Goal: Transaction & Acquisition: Purchase product/service

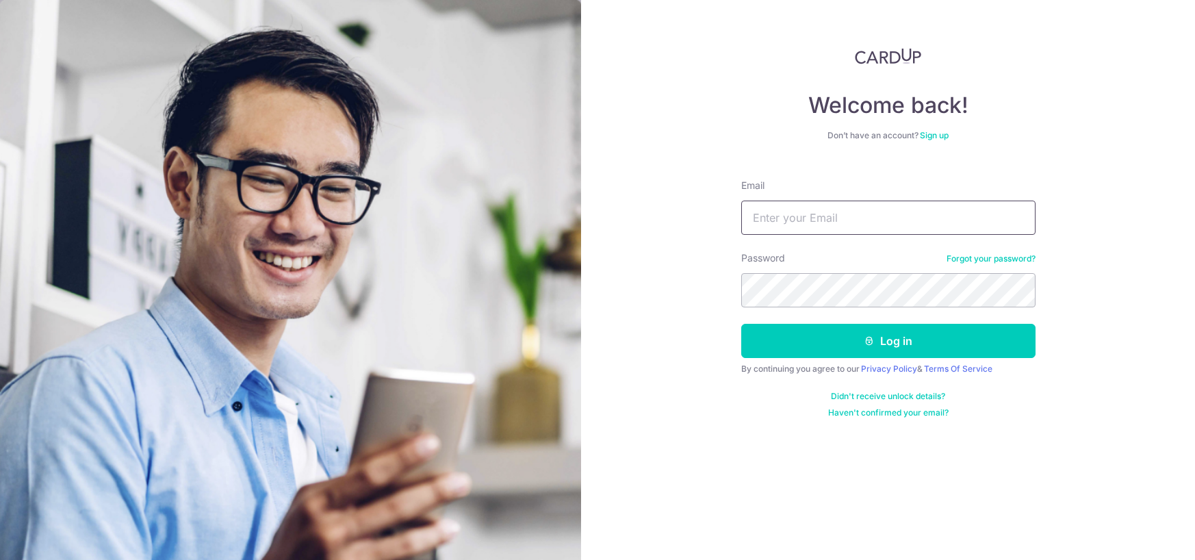
click at [788, 216] on input "Email" at bounding box center [888, 218] width 294 height 34
type input "[EMAIL_ADDRESS][DOMAIN_NAME]"
click at [741, 324] on button "Log in" at bounding box center [888, 341] width 294 height 34
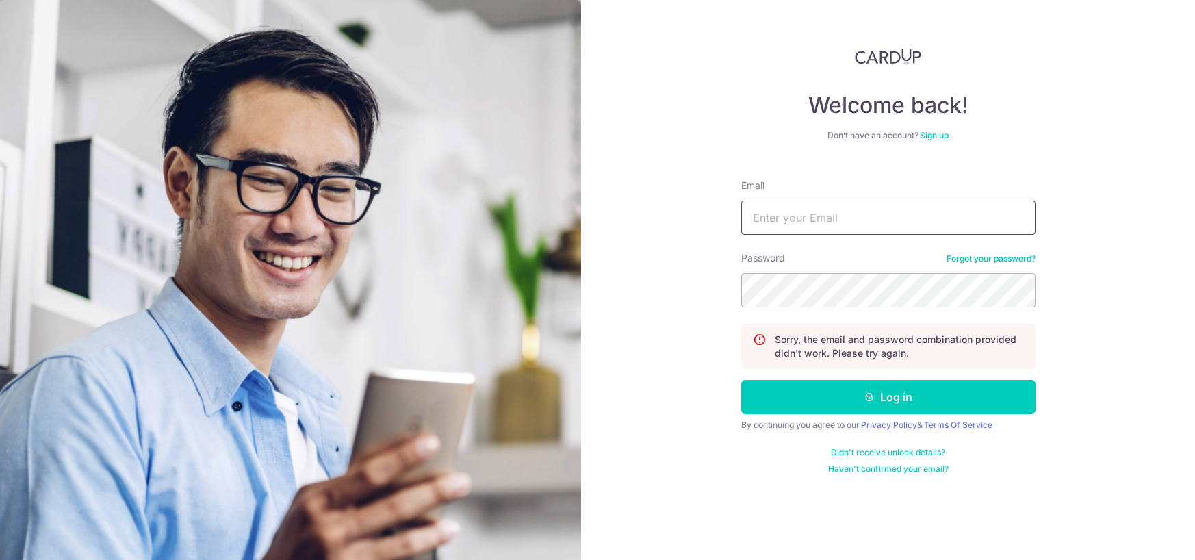
type input "[EMAIL_ADDRESS][DOMAIN_NAME]"
click at [765, 204] on input "[EMAIL_ADDRESS][DOMAIN_NAME]" at bounding box center [888, 218] width 294 height 34
drag, startPoint x: 808, startPoint y: 311, endPoint x: 832, endPoint y: 310, distance: 24.0
click at [831, 310] on form "Email huangyuou89@gmail.com Password Forgot your password? Sorry, the email and…" at bounding box center [888, 321] width 294 height 306
click at [674, 292] on div "Welcome back! Don’t have an account? Sign up Email huangyuou89@gmail.com Passwo…" at bounding box center [888, 280] width 614 height 560
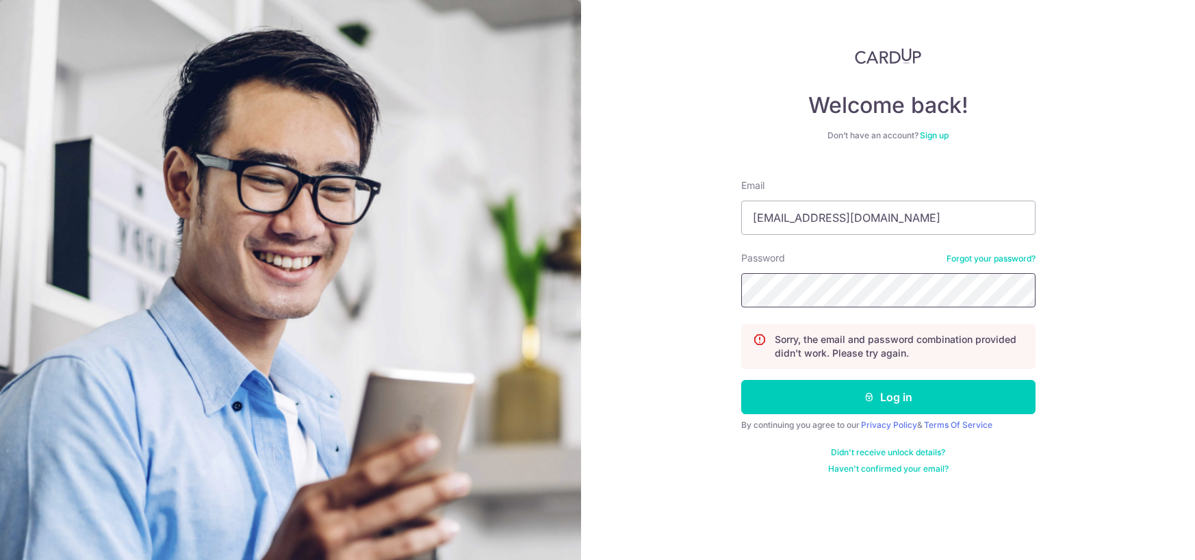
click at [741, 380] on button "Log in" at bounding box center [888, 397] width 294 height 34
click at [755, 399] on button "Log in" at bounding box center [888, 397] width 294 height 34
type input "[EMAIL_ADDRESS][DOMAIN_NAME]"
click at [823, 307] on form "Email huangyuou89@gmail.com Password Forgot your password? Sorry, the email and…" at bounding box center [888, 321] width 294 height 306
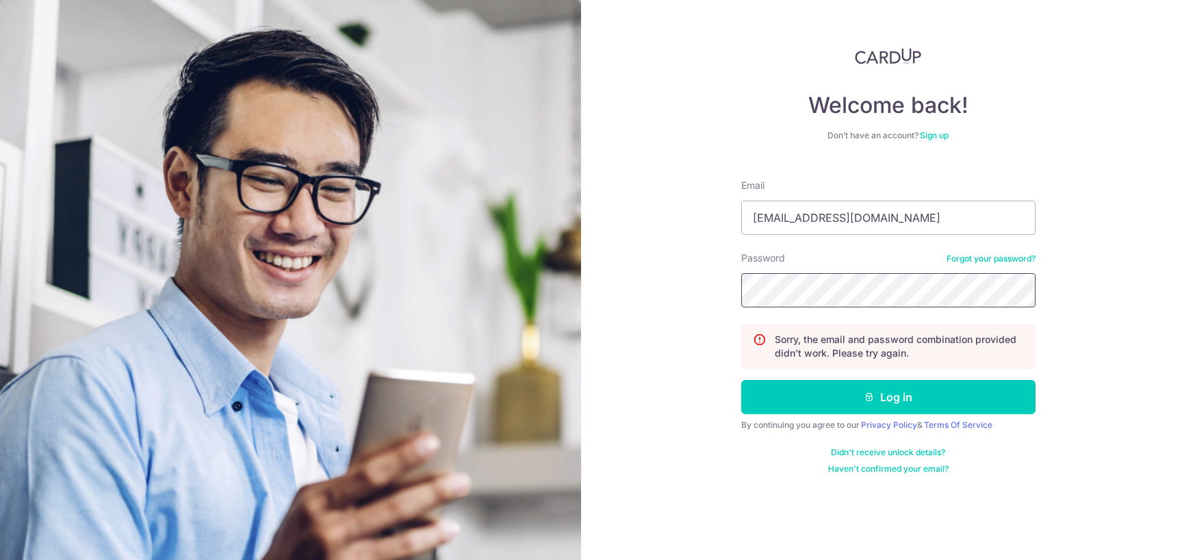
click at [694, 301] on div "Welcome back! Don’t have an account? Sign up Email huangyuou89@gmail.com Passwo…" at bounding box center [888, 280] width 614 height 560
click at [741, 380] on button "Log in" at bounding box center [888, 397] width 294 height 34
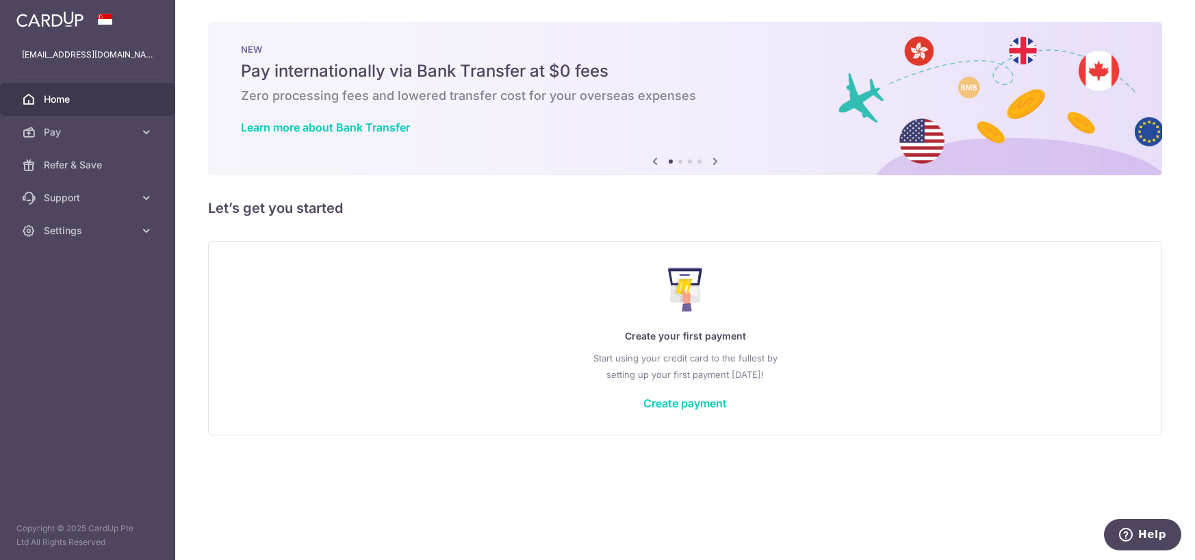
click at [673, 389] on div "Create your first payment Start using your credit card to the fullest by settin…" at bounding box center [685, 338] width 920 height 162
click at [676, 396] on link "Create payment" at bounding box center [685, 403] width 84 height 14
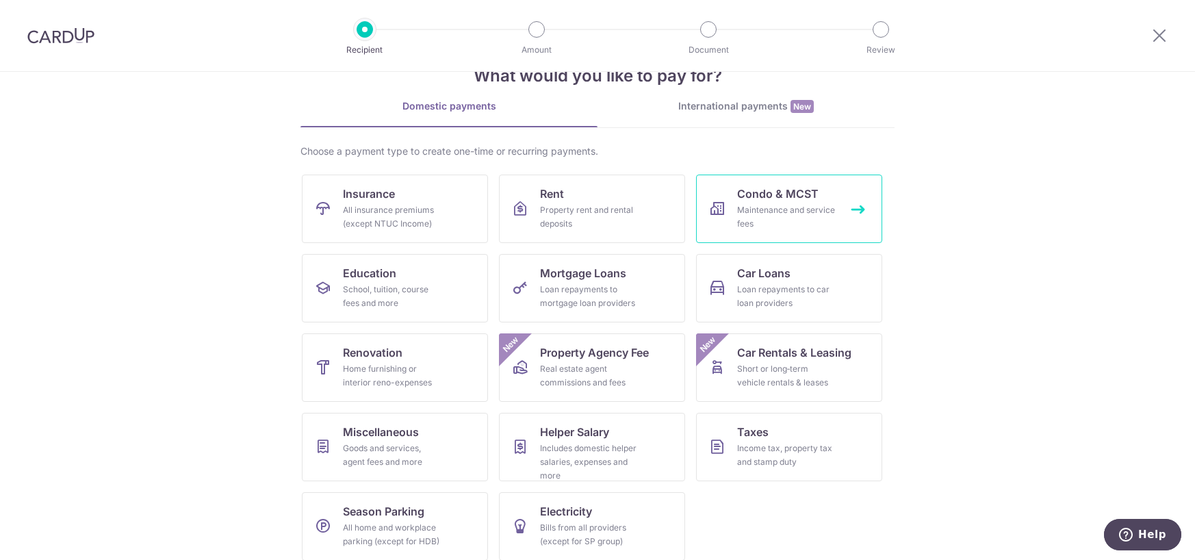
scroll to position [52, 0]
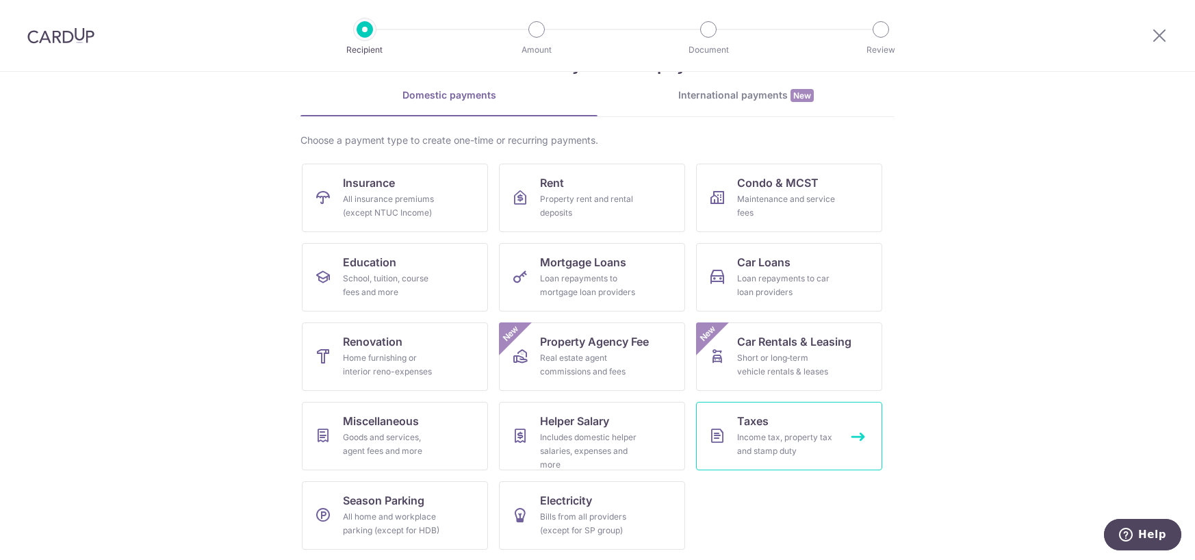
click at [804, 444] on div "Income tax, property tax and stamp duty" at bounding box center [786, 444] width 99 height 27
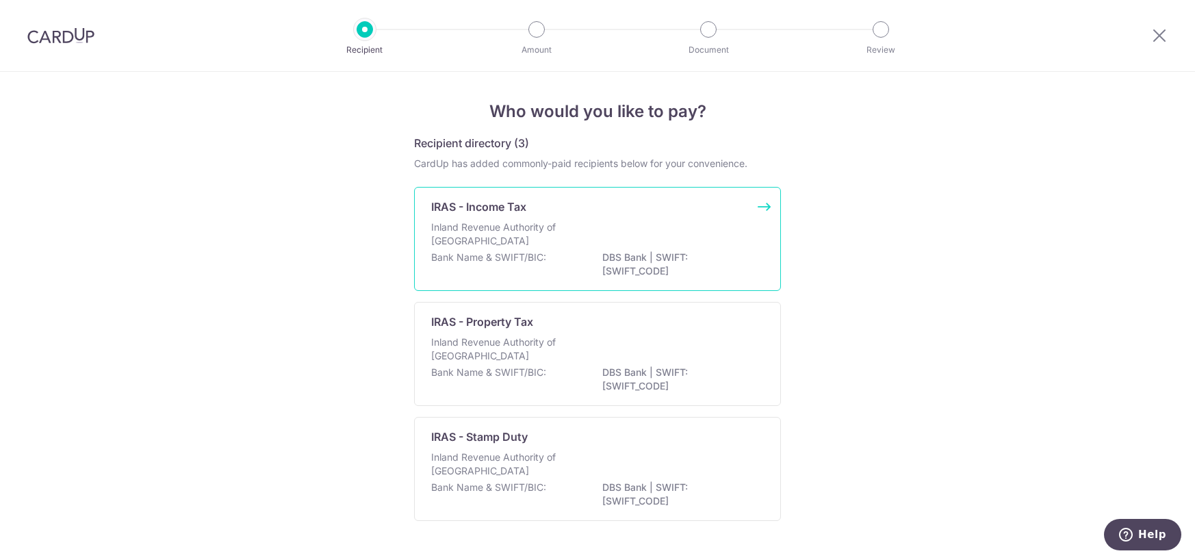
click at [622, 264] on p "DBS Bank | SWIFT: DBSSSGSGXXX" at bounding box center [678, 264] width 153 height 27
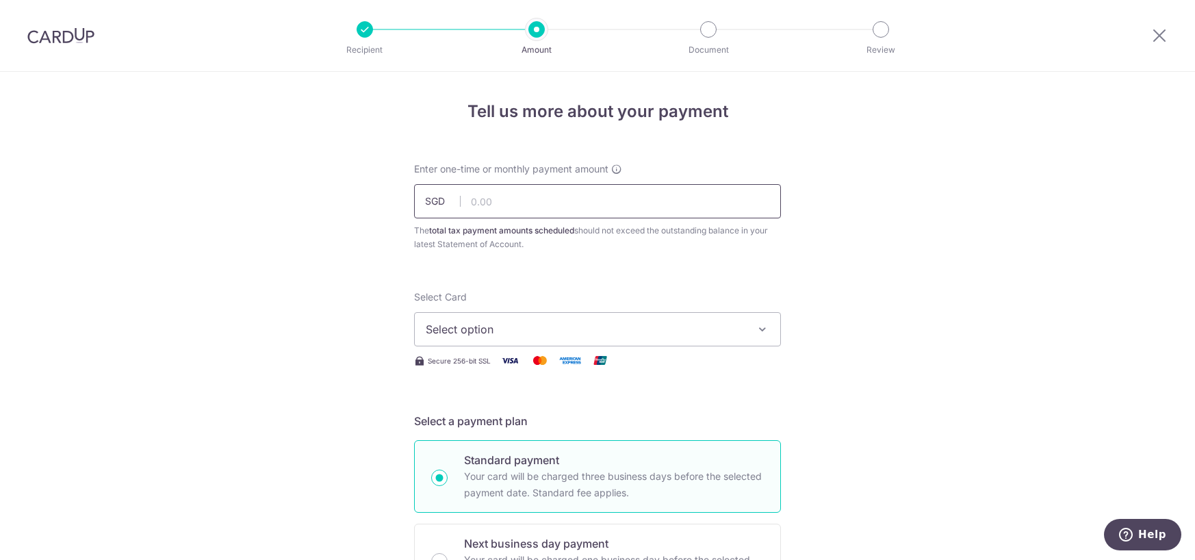
click at [593, 206] on input "text" at bounding box center [597, 201] width 367 height 34
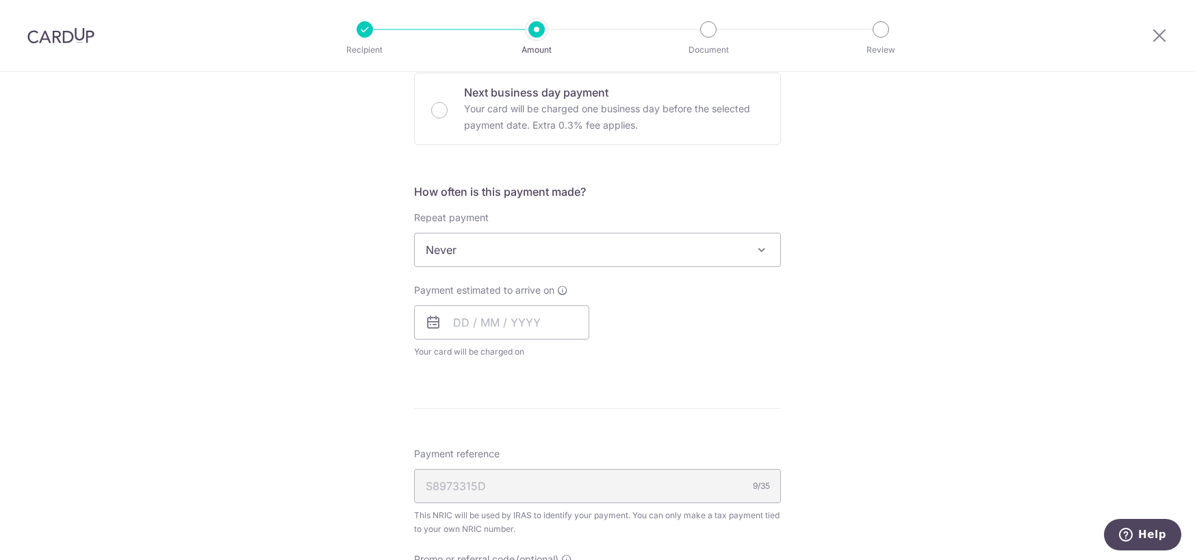
scroll to position [456, 0]
type input "3,500.00"
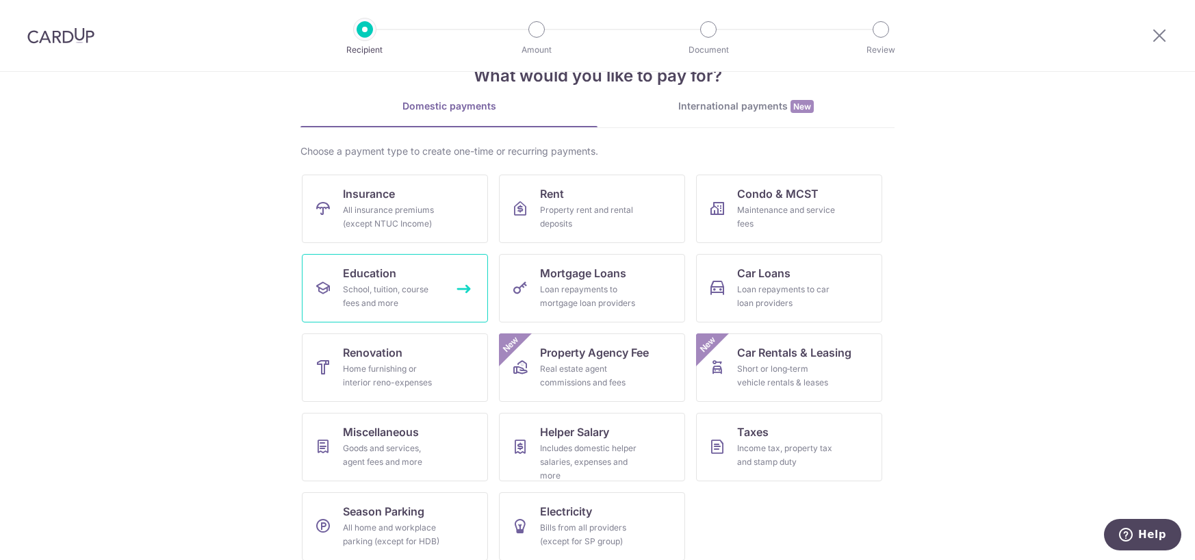
scroll to position [52, 0]
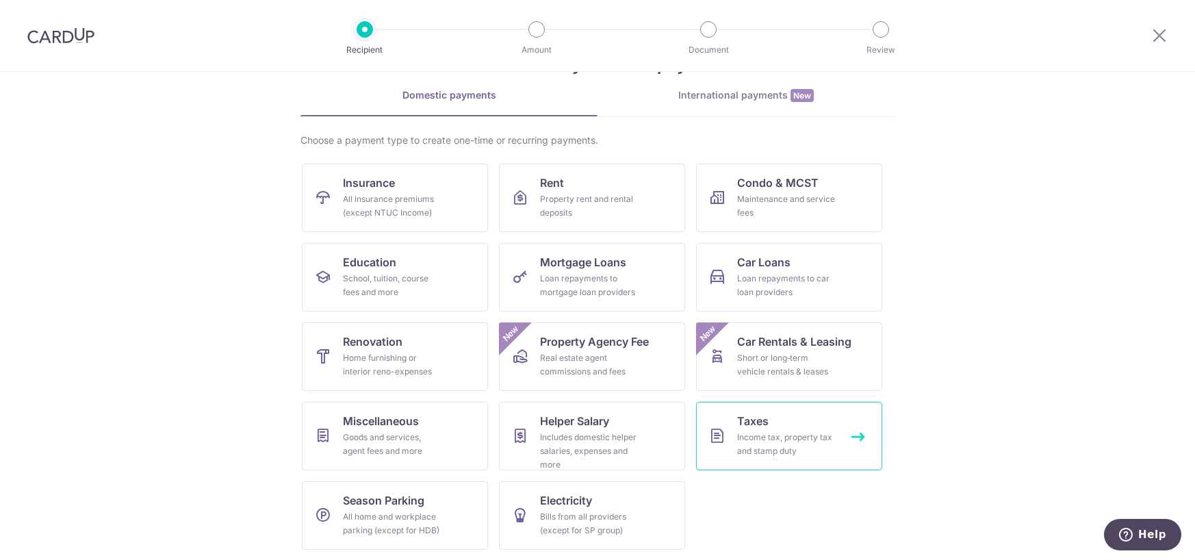
click at [1051, 296] on section "What would you like to pay for? Domestic payments International payments New Ch…" at bounding box center [597, 316] width 1195 height 488
click at [756, 108] on link "International payments New" at bounding box center [746, 102] width 297 height 28
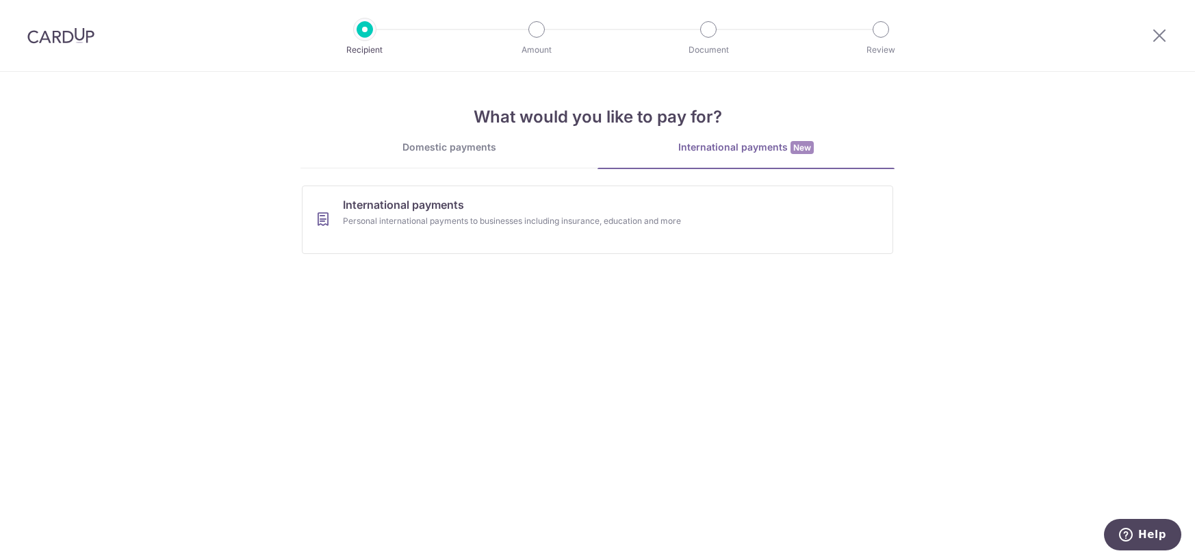
click at [491, 160] on link "Domestic payments" at bounding box center [448, 153] width 297 height 27
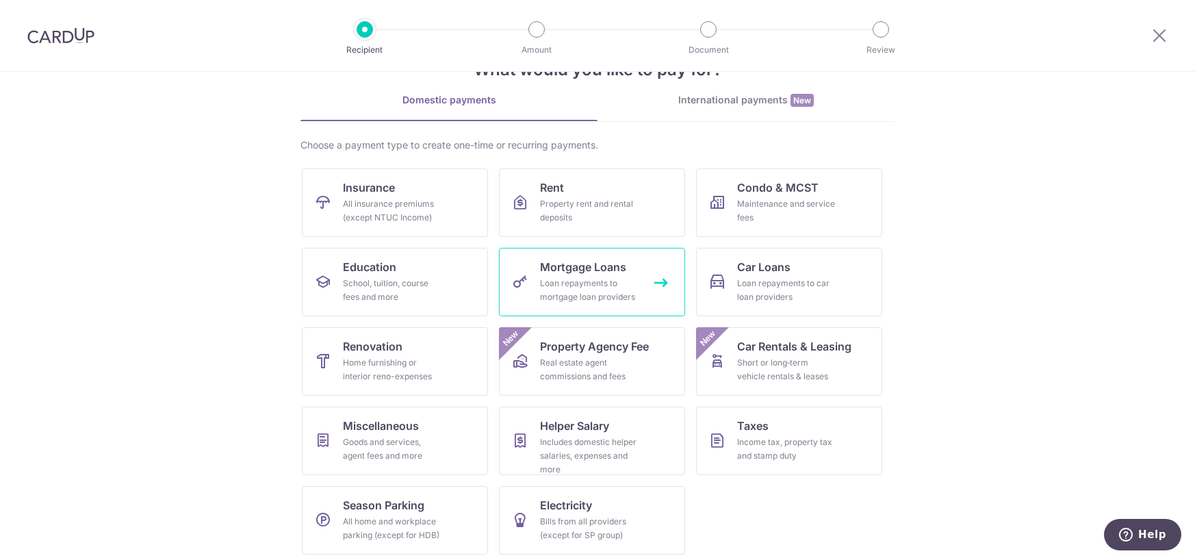
scroll to position [52, 0]
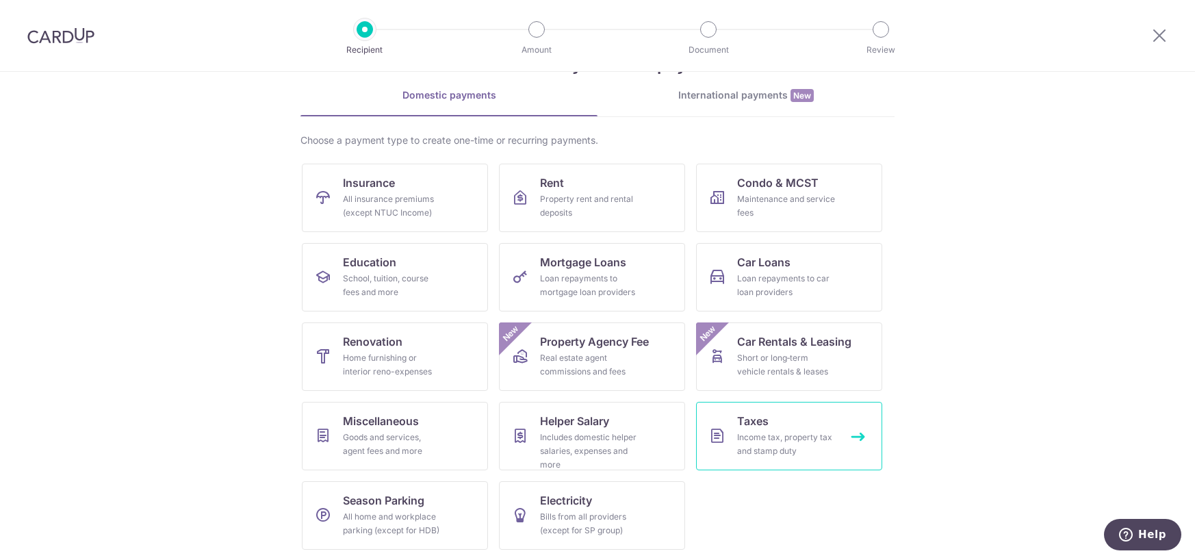
drag, startPoint x: 778, startPoint y: 461, endPoint x: 773, endPoint y: 452, distance: 9.2
click at [773, 452] on div "Income tax, property tax and stamp duty" at bounding box center [786, 444] width 99 height 27
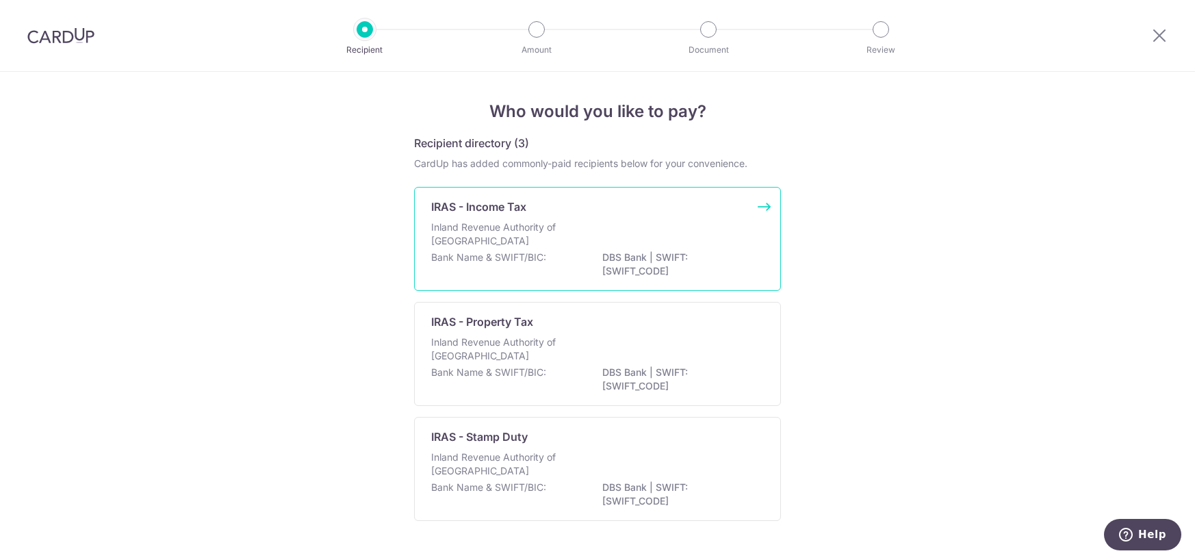
click at [569, 270] on div "Bank Name & SWIFT/BIC: DBS Bank | SWIFT: [SWIFT_CODE]" at bounding box center [597, 265] width 333 height 29
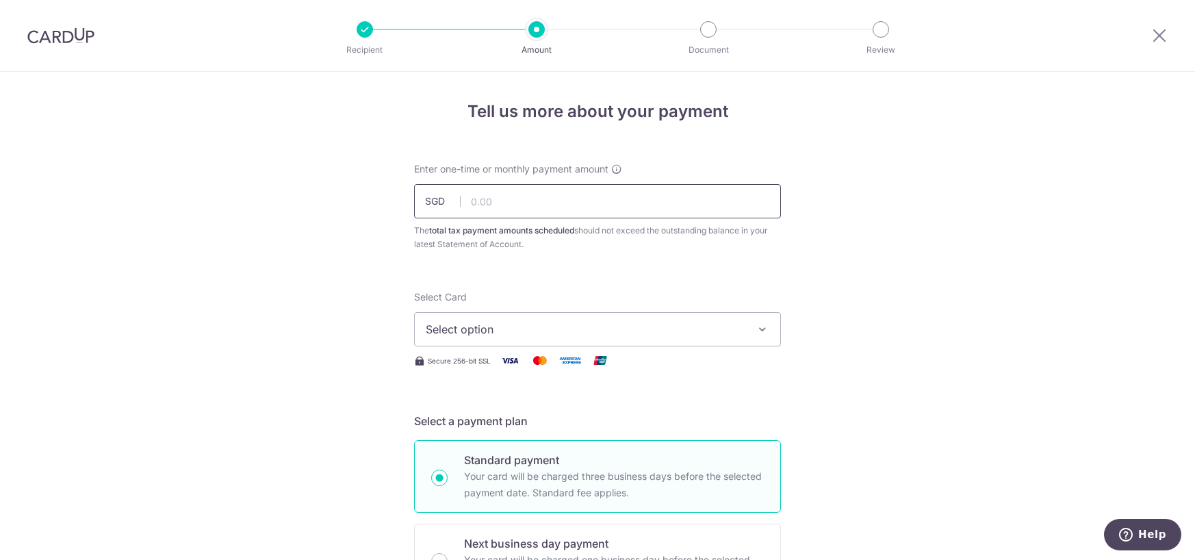
click at [651, 205] on input "text" at bounding box center [597, 201] width 367 height 34
click at [629, 329] on span "Select option" at bounding box center [585, 329] width 319 height 16
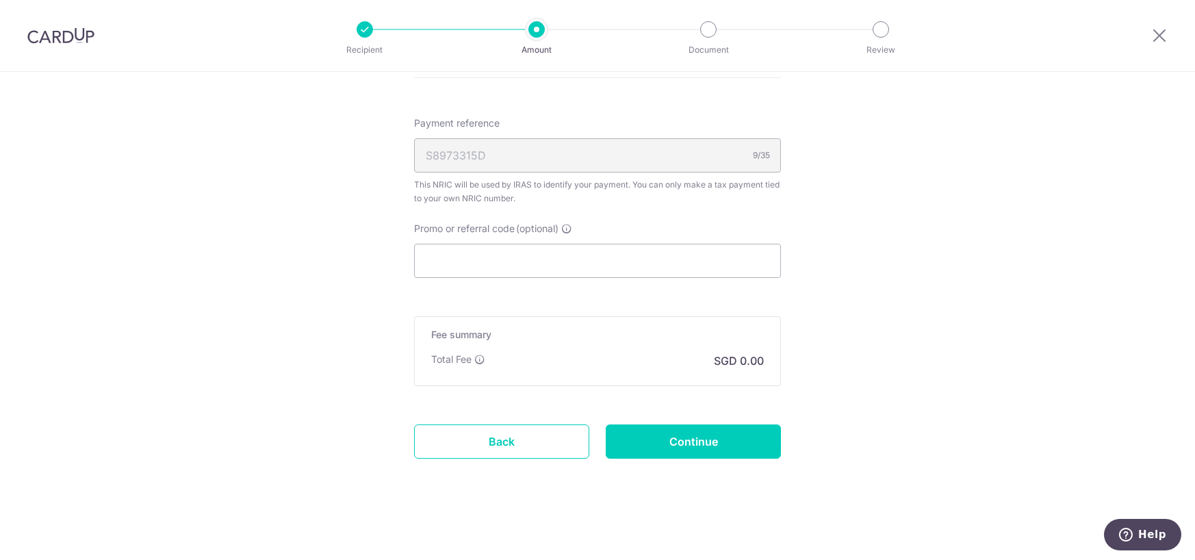
scroll to position [554, 0]
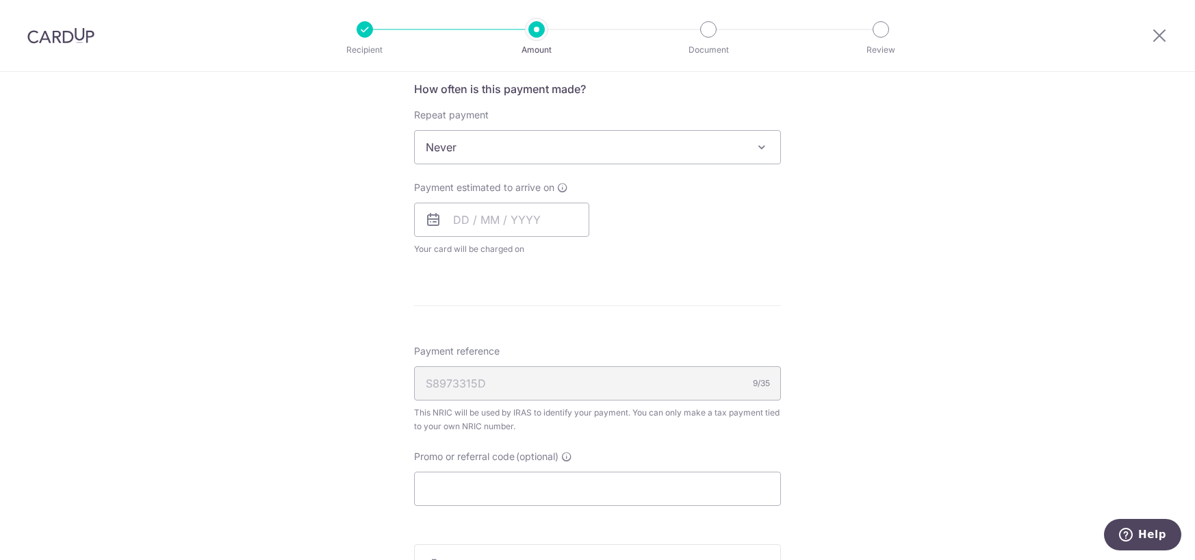
click at [509, 146] on span "Never" at bounding box center [598, 147] width 366 height 33
